Goal: Information Seeking & Learning: Get advice/opinions

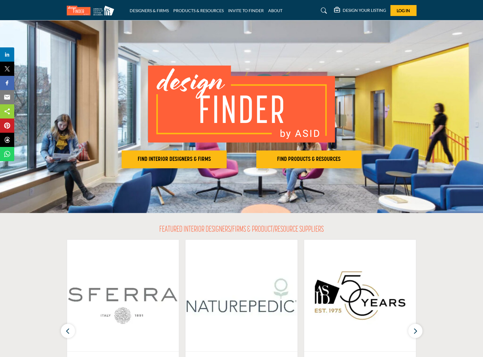
click at [478, 337] on section "FEATURED INTERIOR DESIGNERS/FIRMS & PRODUCT/RESOURCE SUPPLIERS Sferra Fine Line…" at bounding box center [241, 321] width 483 height 216
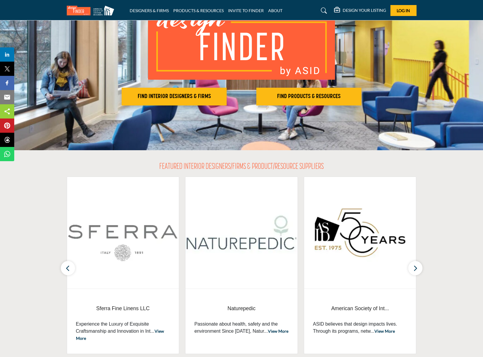
scroll to position [83, 0]
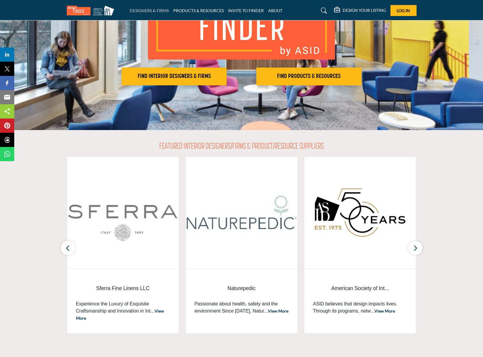
click at [147, 8] on link "DESIGNERS & FIRMS" at bounding box center [149, 10] width 39 height 5
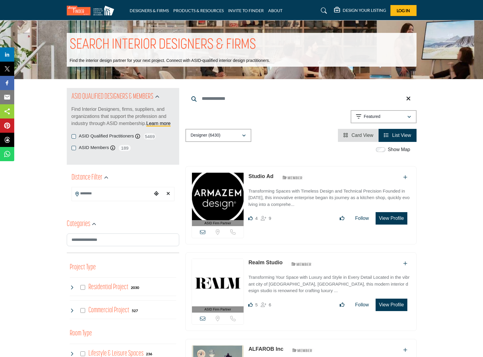
click at [85, 194] on input "Search Location" at bounding box center [112, 194] width 80 height 12
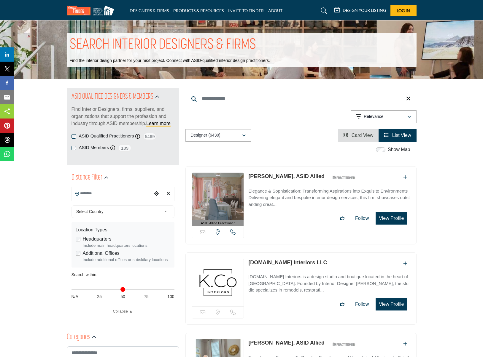
click at [86, 194] on input "Search Location" at bounding box center [112, 194] width 80 height 12
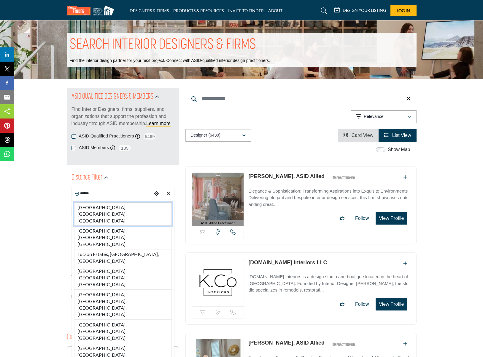
click at [93, 209] on li "[GEOGRAPHIC_DATA], [GEOGRAPHIC_DATA], [GEOGRAPHIC_DATA]" at bounding box center [123, 213] width 98 height 23
type input "**********"
type input "***"
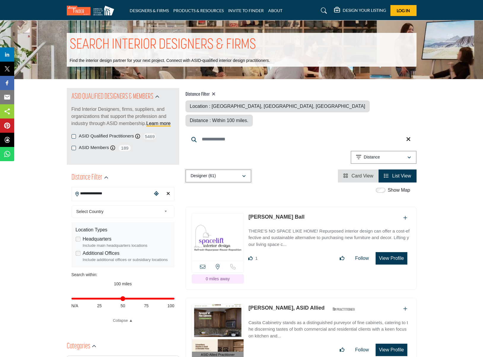
click at [243, 174] on icon "button" at bounding box center [244, 176] width 4 height 4
click at [203, 192] on span "Designer" at bounding box center [200, 190] width 17 height 5
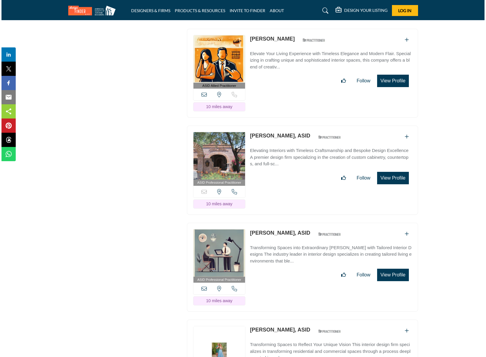
scroll to position [2222, 0]
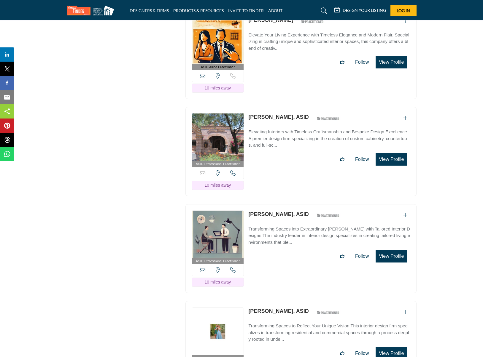
click at [389, 250] on button "View Profile" at bounding box center [390, 256] width 31 height 12
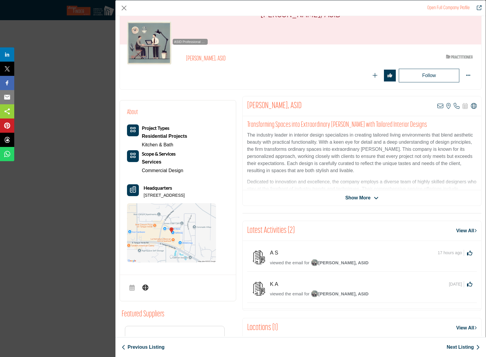
scroll to position [36, 0]
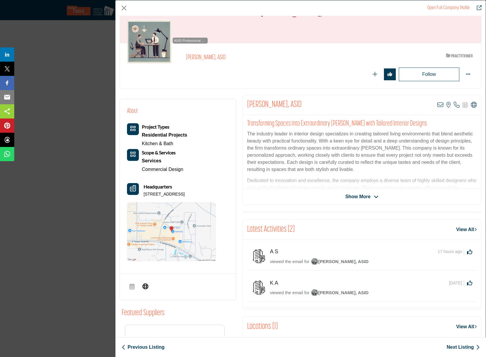
click at [376, 193] on span "Show More" at bounding box center [361, 196] width 33 height 7
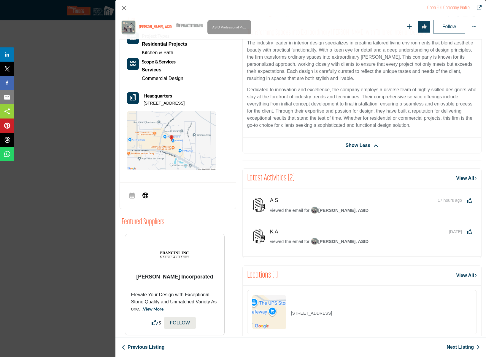
scroll to position [167, 0]
